Goal: Task Accomplishment & Management: Manage account settings

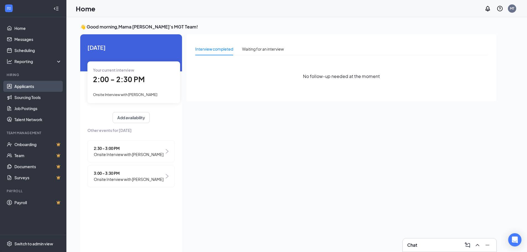
click at [19, 85] on link "Applicants" at bounding box center [37, 86] width 47 height 11
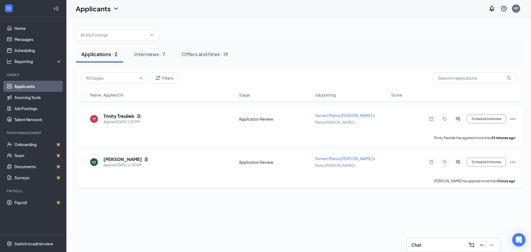
click at [326, 159] on span "Server| Mama [PERSON_NAME]'s" at bounding box center [345, 158] width 60 height 5
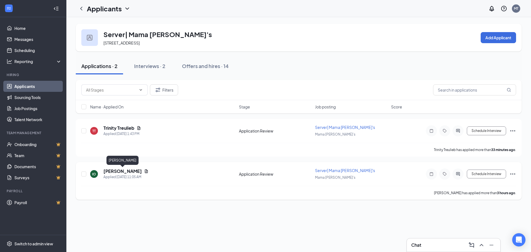
click at [107, 171] on h5 "[PERSON_NAME]" at bounding box center [122, 171] width 38 height 6
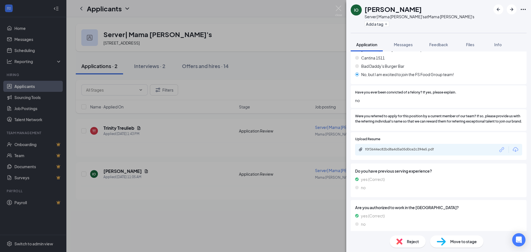
scroll to position [155, 0]
click at [388, 152] on div "f0f3644ec82bd8a4d5a05d0ce2c394e5.pdf" at bounding box center [403, 149] width 77 height 4
click at [454, 242] on span "Move to stage" at bounding box center [463, 241] width 27 height 6
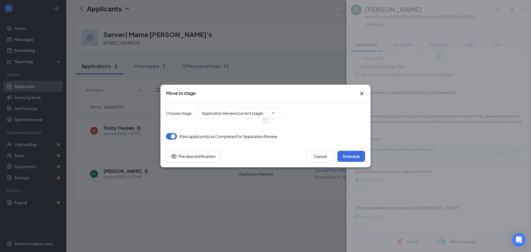
type input "Onsite Interview (next stage)"
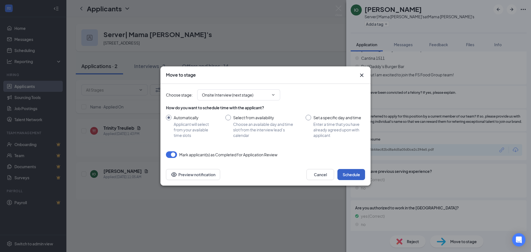
click at [351, 173] on button "Schedule" at bounding box center [351, 174] width 28 height 11
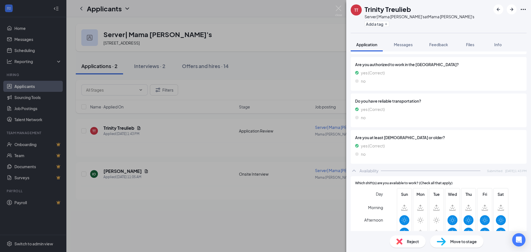
scroll to position [327, 0]
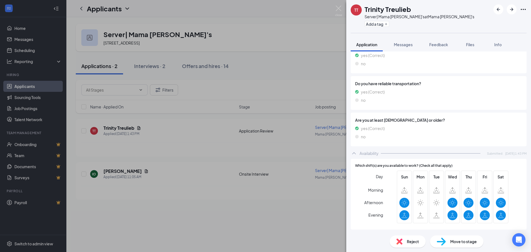
click at [409, 239] on span "Reject" at bounding box center [413, 241] width 12 height 6
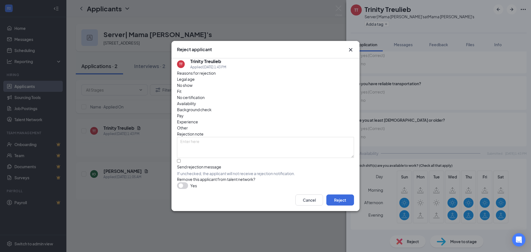
click at [305, 100] on div "Availability" at bounding box center [265, 103] width 177 height 6
click at [347, 204] on button "Reject" at bounding box center [340, 199] width 28 height 11
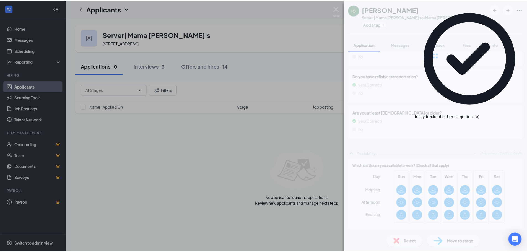
scroll to position [321, 0]
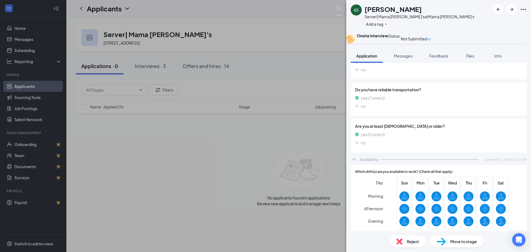
click at [153, 66] on div "IO [PERSON_NAME] Server| Mama [PERSON_NAME]'s at Mama [PERSON_NAME]'s Add a tag…" at bounding box center [265, 126] width 531 height 252
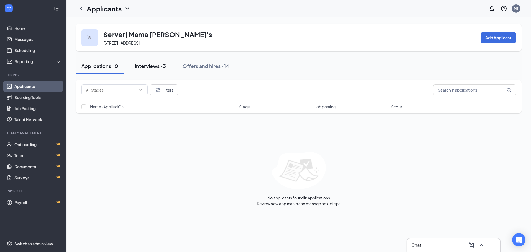
click at [151, 67] on div "Interviews · 3" at bounding box center [150, 65] width 31 height 7
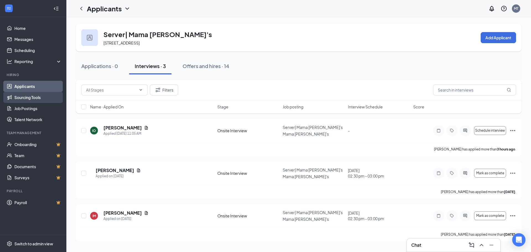
click at [29, 98] on link "Sourcing Tools" at bounding box center [37, 97] width 47 height 11
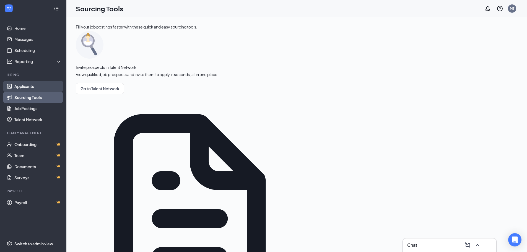
click at [33, 87] on link "Applicants" at bounding box center [37, 86] width 47 height 11
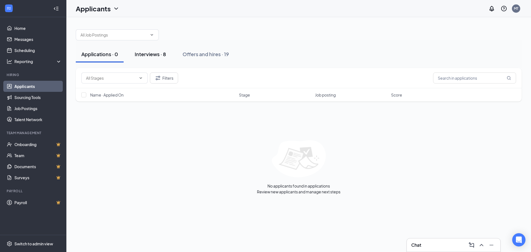
click at [155, 53] on div "Interviews · 8" at bounding box center [150, 54] width 31 height 7
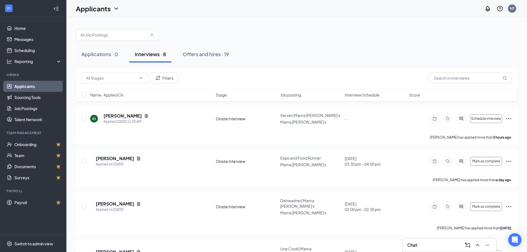
click at [346, 95] on span "Interview Schedule" at bounding box center [361, 95] width 35 height 6
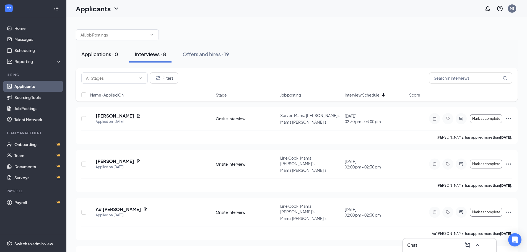
click at [104, 53] on div "Applications · 0" at bounding box center [99, 54] width 37 height 7
